Goal: Information Seeking & Learning: Learn about a topic

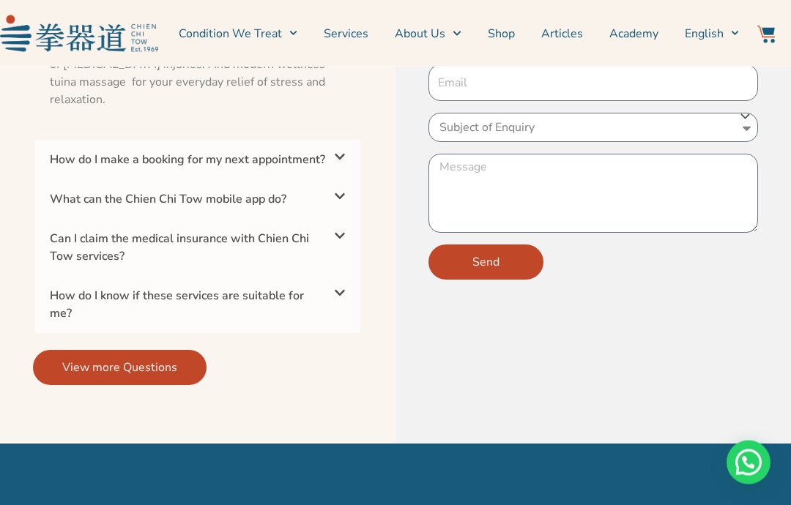
scroll to position [4825, 0]
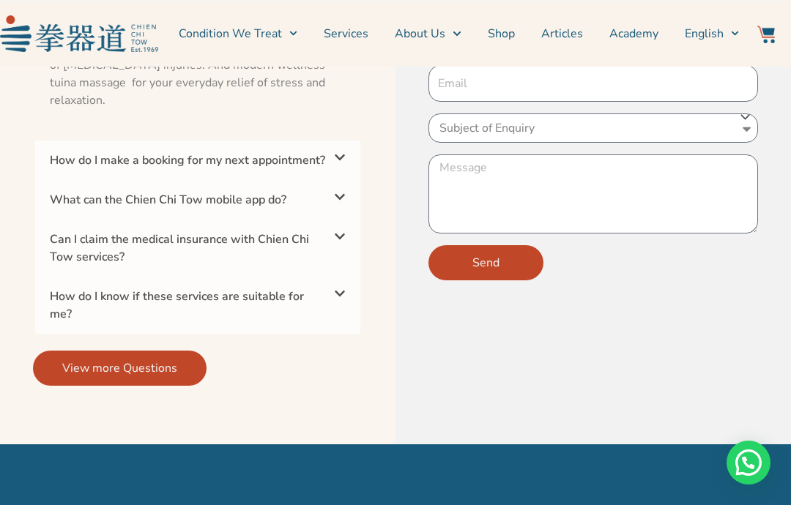
click at [335, 276] on div "Can I claim the medical insurance with Chien Chi Tow services?" at bounding box center [197, 248] width 325 height 57
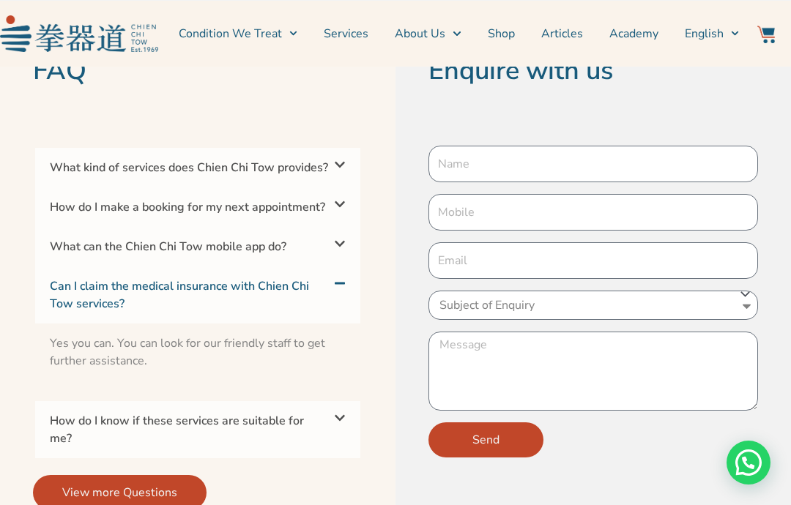
scroll to position [4645, 0]
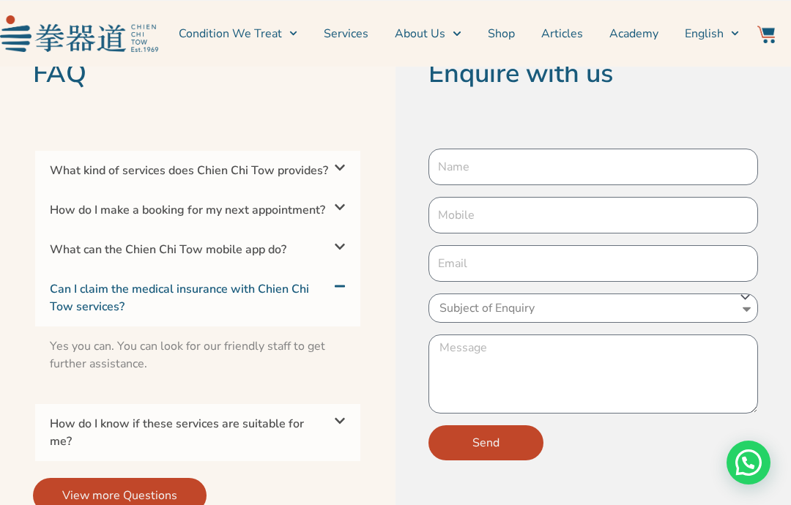
click at [317, 451] on div "How do I know if these services are suitable for me?" at bounding box center [197, 432] width 325 height 57
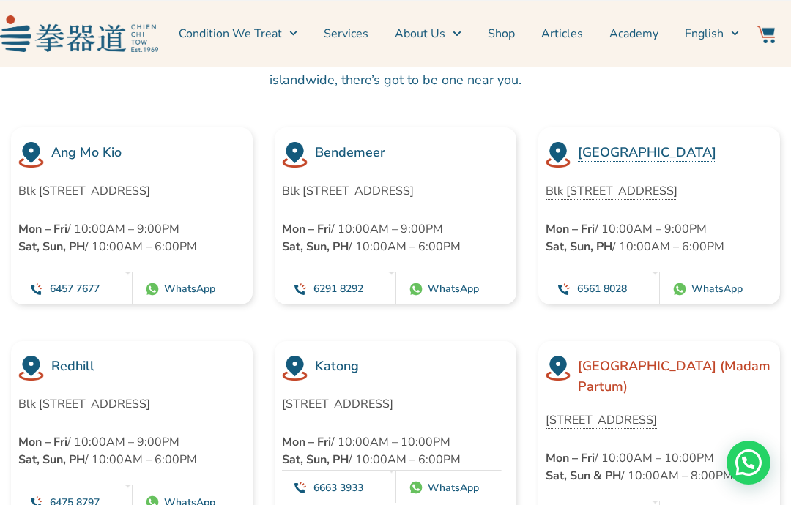
scroll to position [4034, 0]
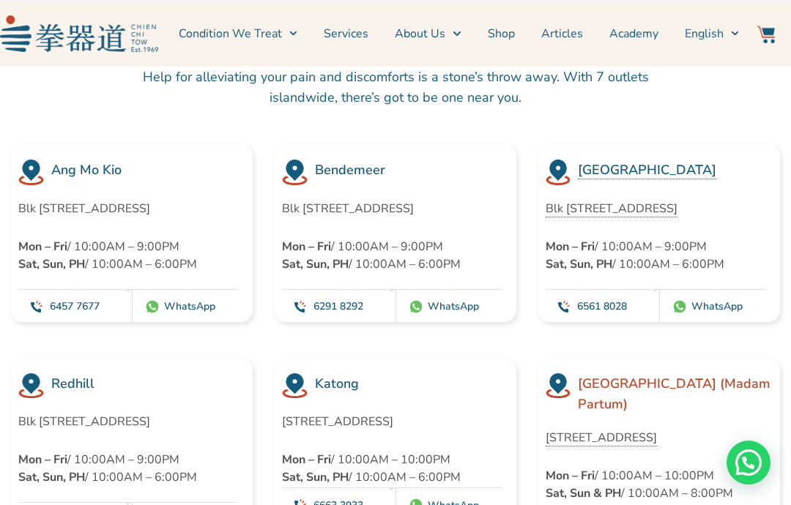
click at [96, 160] on h3 "Ang Mo Kio" at bounding box center [148, 170] width 194 height 21
click at [155, 209] on p "Blk 452 Ang Mo Kio Avenue 10 #01-1783, Singapore 560452" at bounding box center [131, 209] width 227 height 18
copy p "Blk 452 Ang Mo Kio Avenue 10 #01-1783, Singapore 560452"
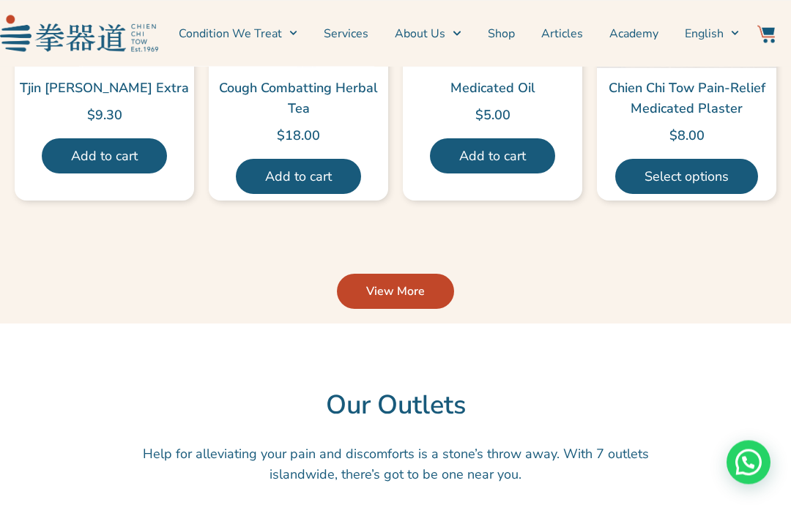
scroll to position [3636, 0]
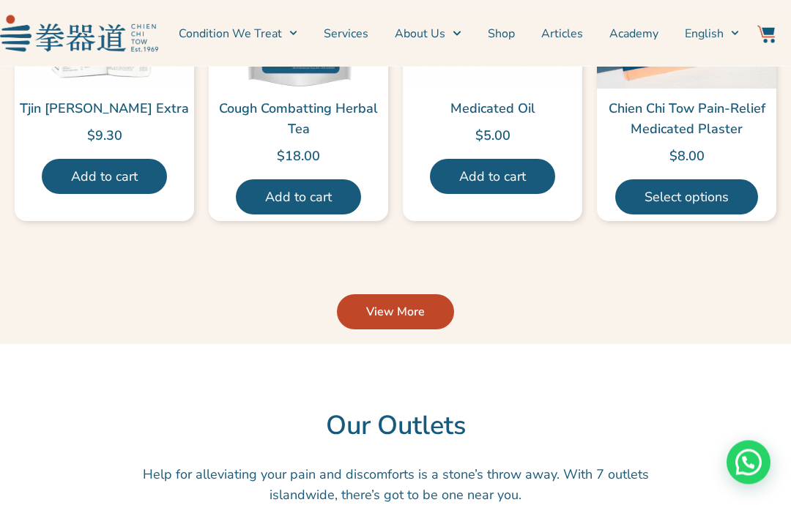
click at [286, 34] on link "Condition We Treat" at bounding box center [238, 33] width 119 height 37
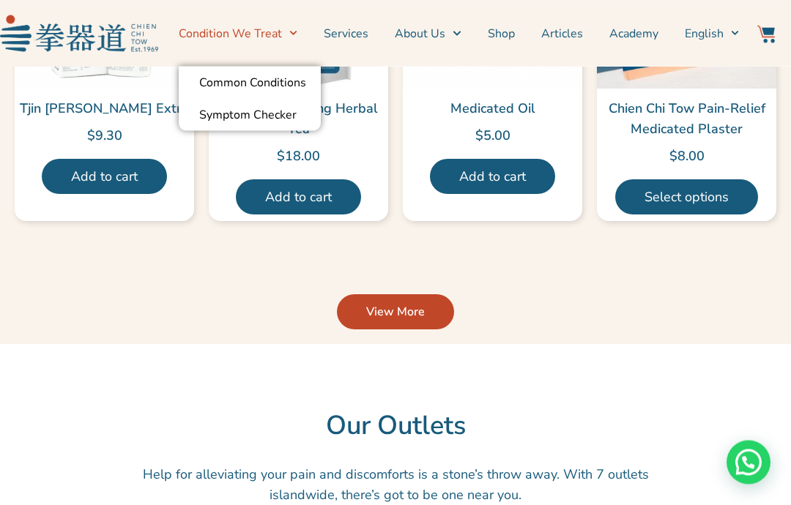
scroll to position [3637, 0]
click at [291, 37] on span "Menu" at bounding box center [289, 33] width 15 height 23
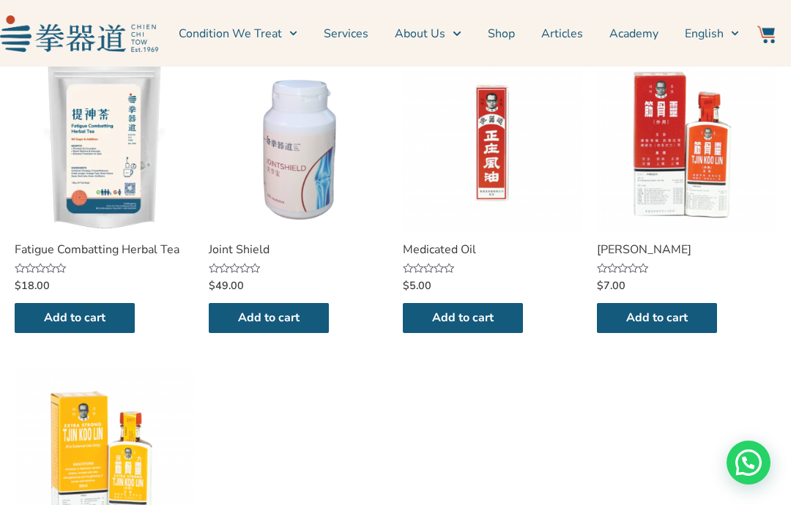
scroll to position [517, 0]
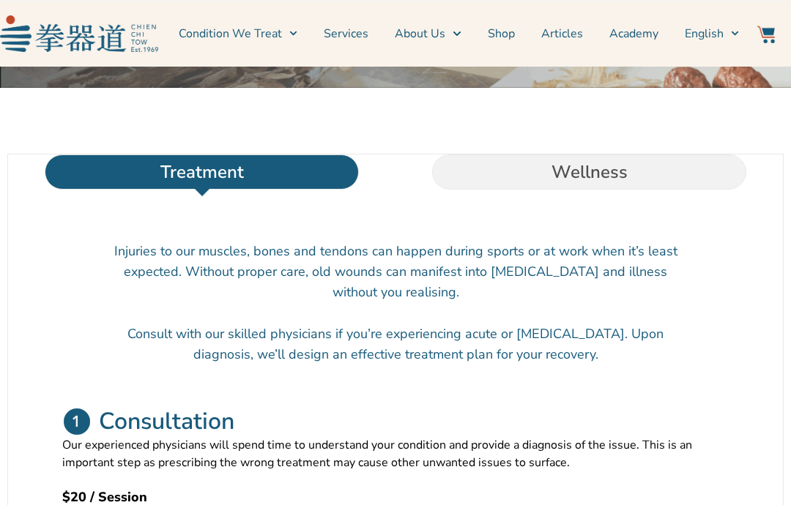
scroll to position [482, 0]
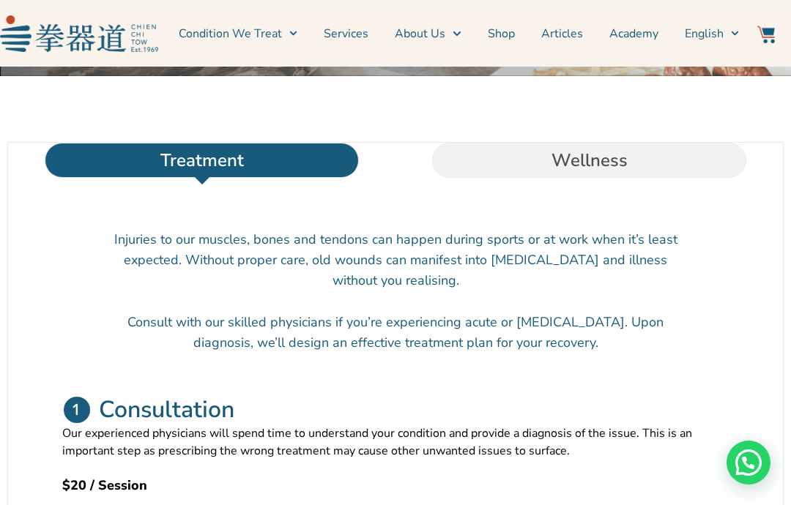
click at [689, 152] on li "Wellness" at bounding box center [588, 160] width 387 height 35
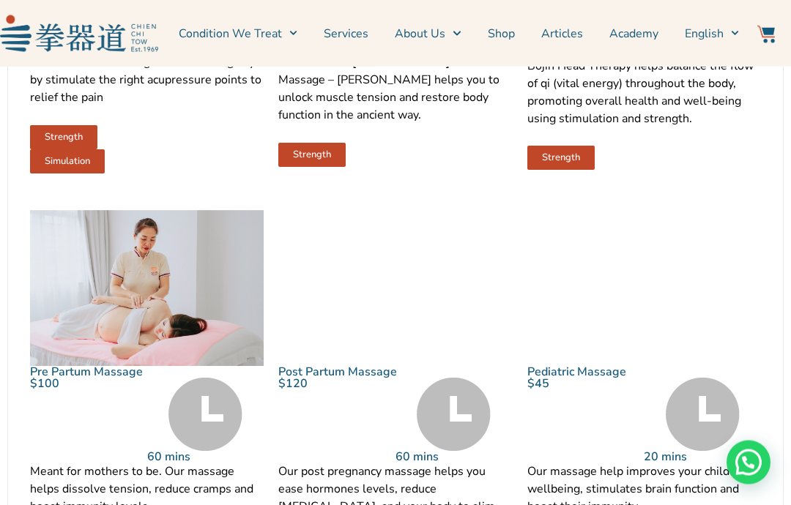
scroll to position [1466, 0]
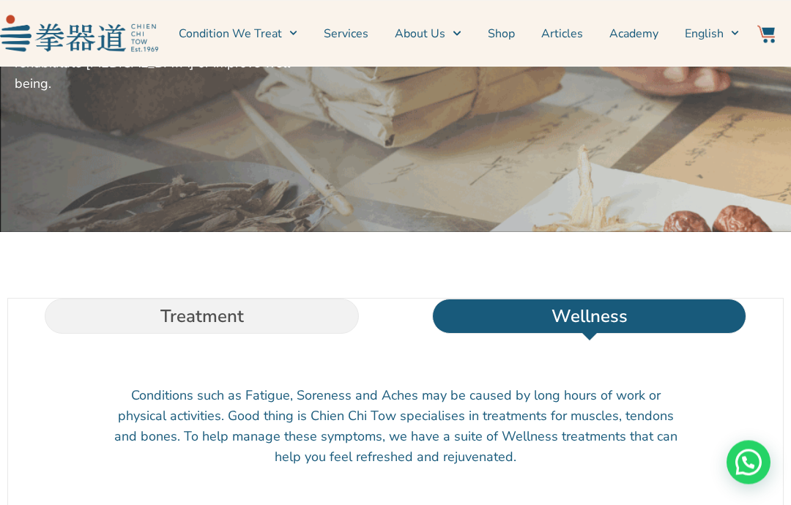
click at [187, 300] on li "Treatment" at bounding box center [201, 317] width 387 height 35
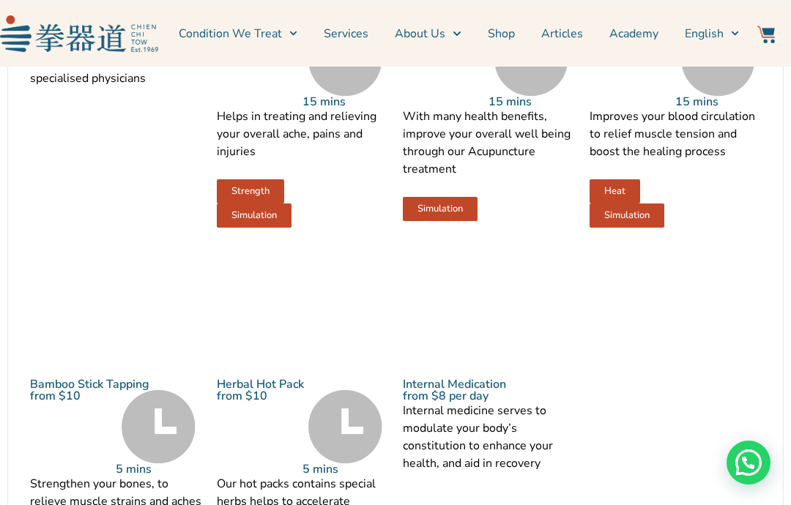
scroll to position [1835, 0]
